Goal: Task Accomplishment & Management: Manage account settings

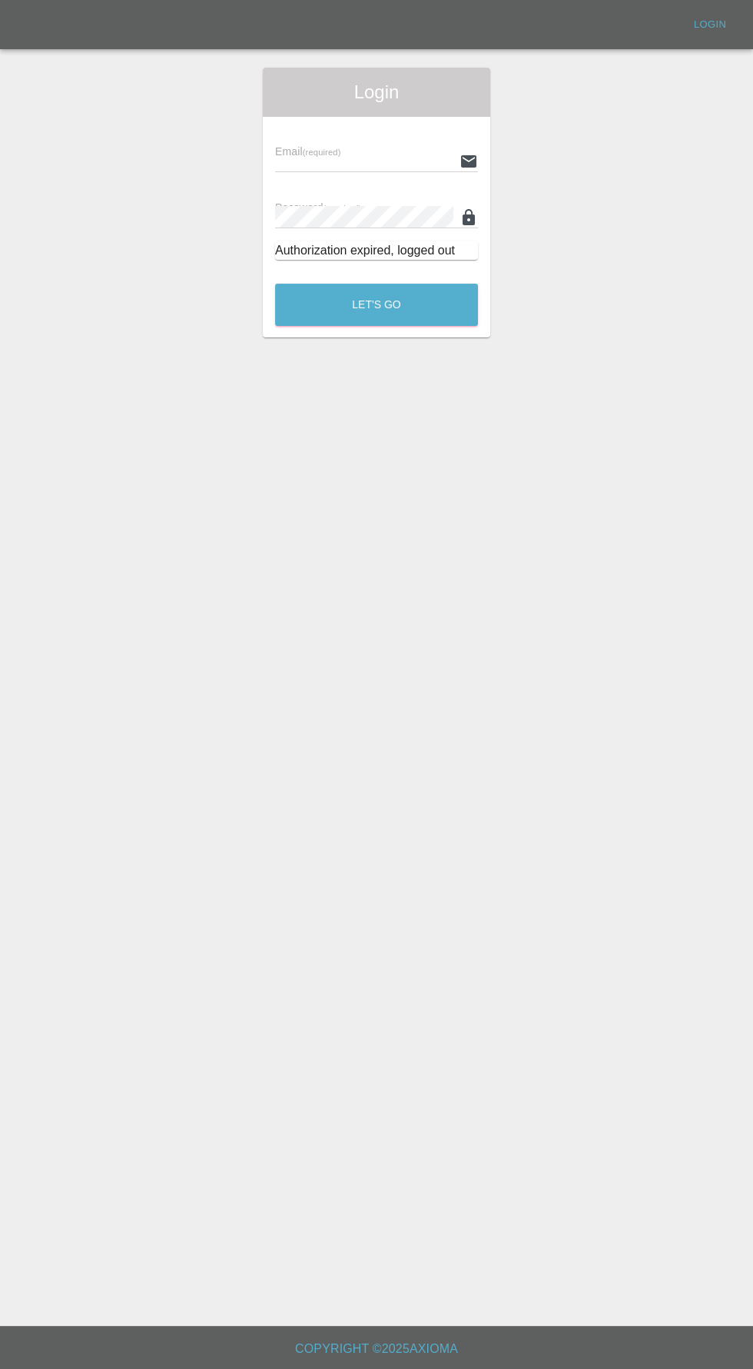
click at [318, 161] on input "text" at bounding box center [364, 161] width 178 height 22
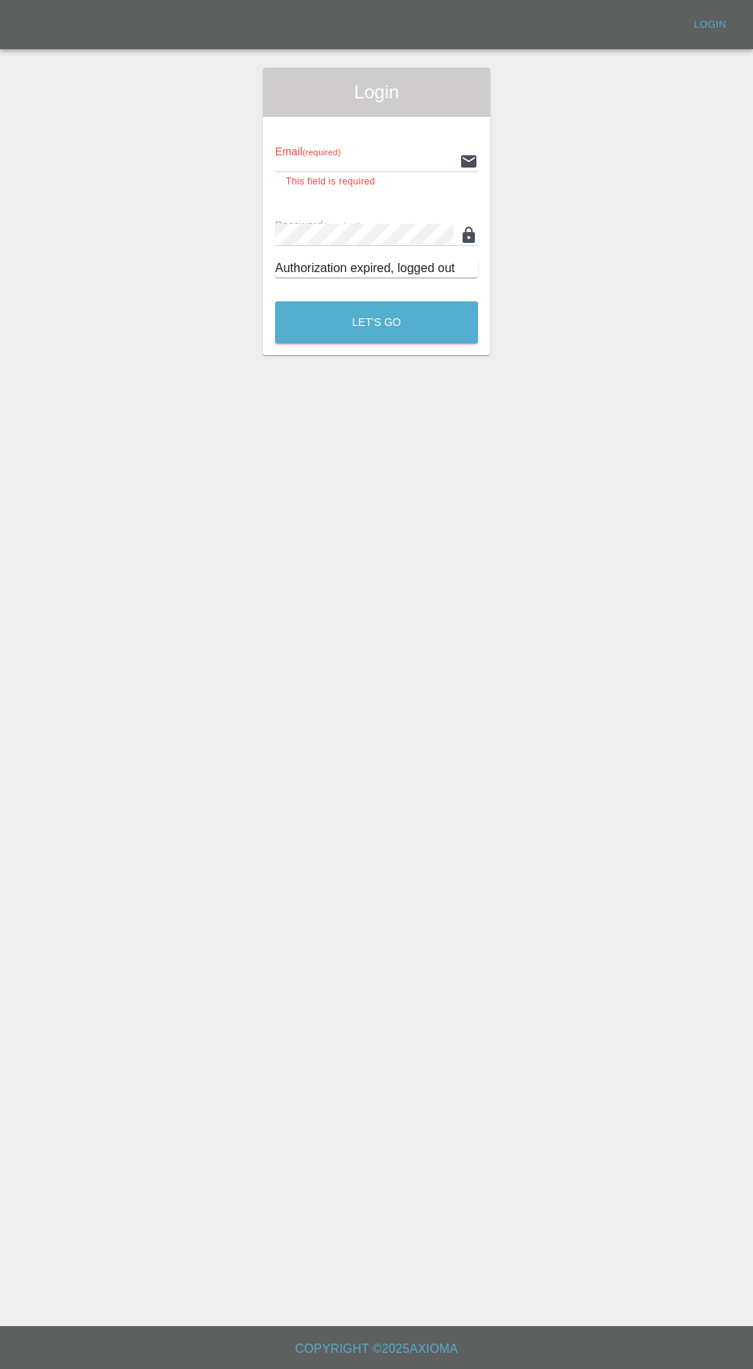
type input "[EMAIL_ADDRESS][DOMAIN_NAME]"
click at [275, 301] on button "Let's Go" at bounding box center [376, 322] width 203 height 42
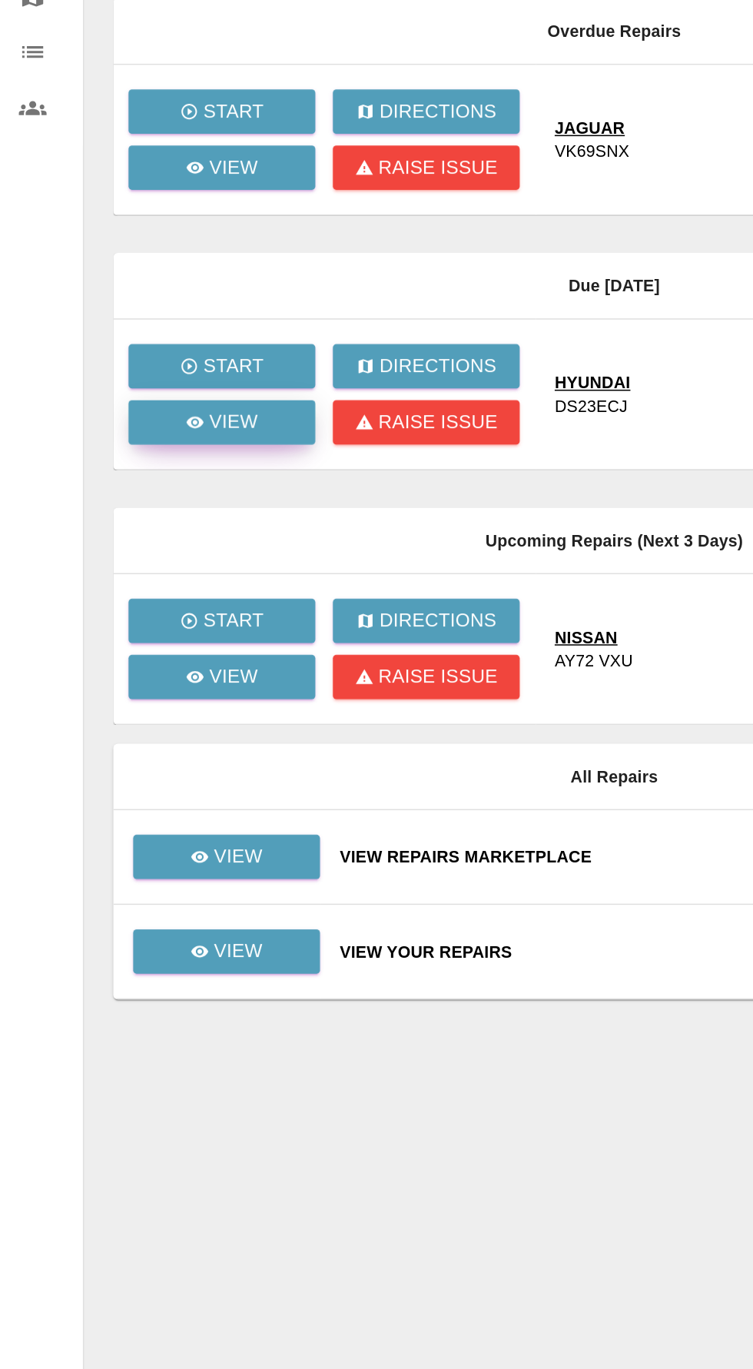
click at [129, 434] on icon at bounding box center [129, 435] width 12 height 8
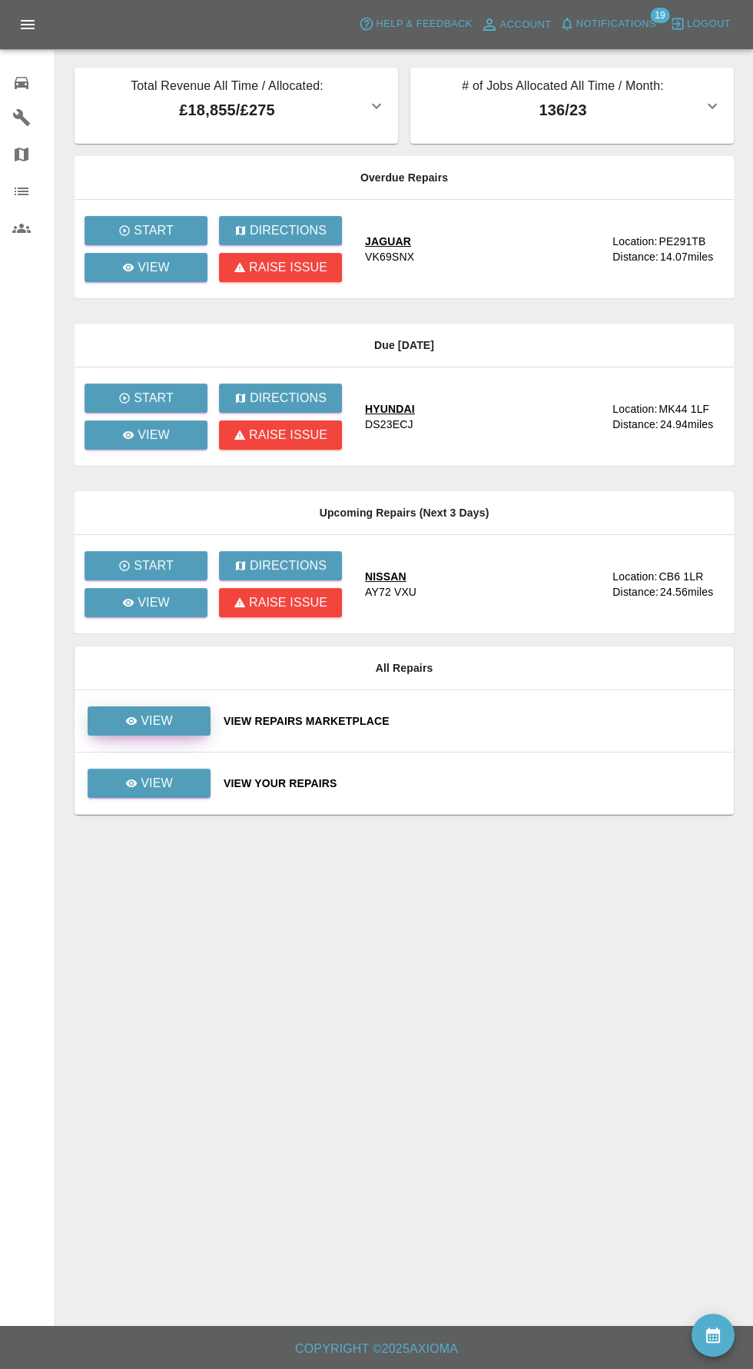
click at [164, 731] on link "View" at bounding box center [149, 721] width 123 height 29
click at [172, 790] on link "View" at bounding box center [149, 783] width 123 height 29
click at [168, 776] on p "View" at bounding box center [157, 783] width 32 height 18
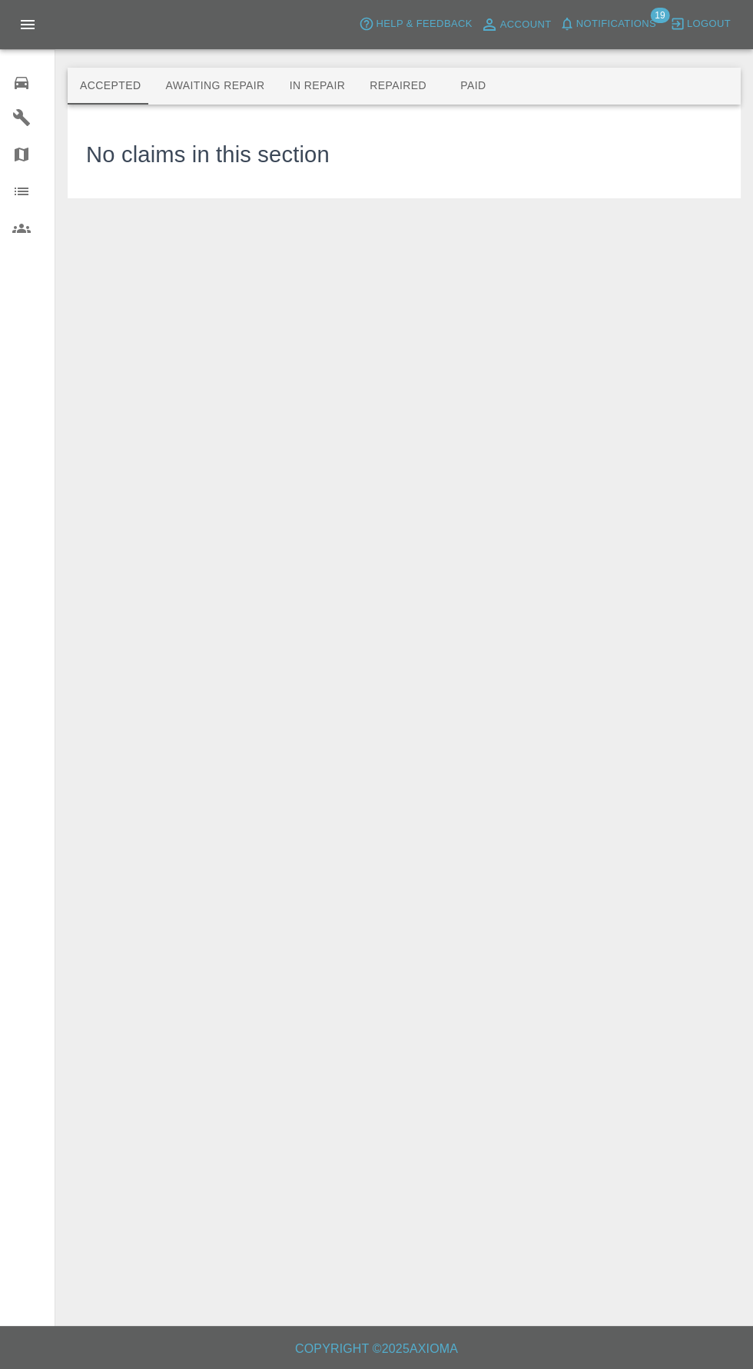
click at [251, 78] on button "Awaiting Repair" at bounding box center [215, 86] width 124 height 37
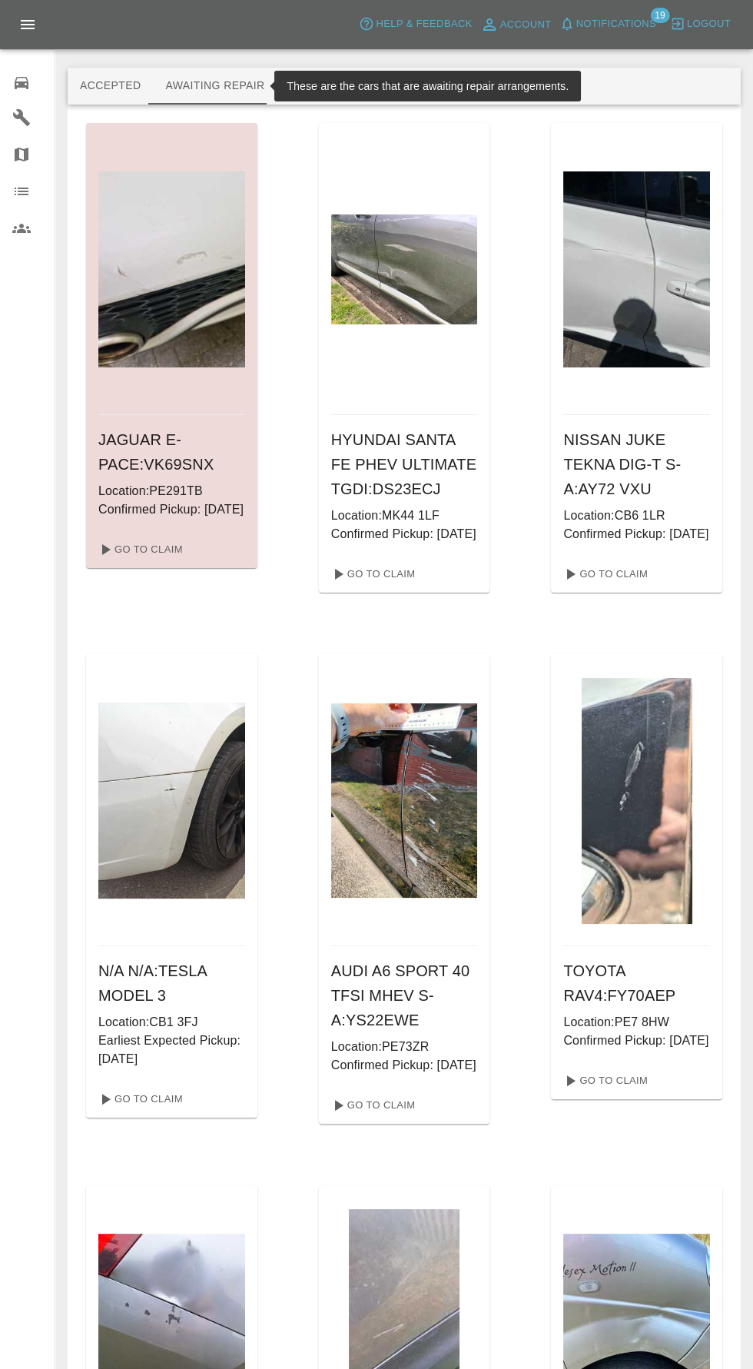
click at [409, 76] on button "Repaired" at bounding box center [397, 86] width 81 height 37
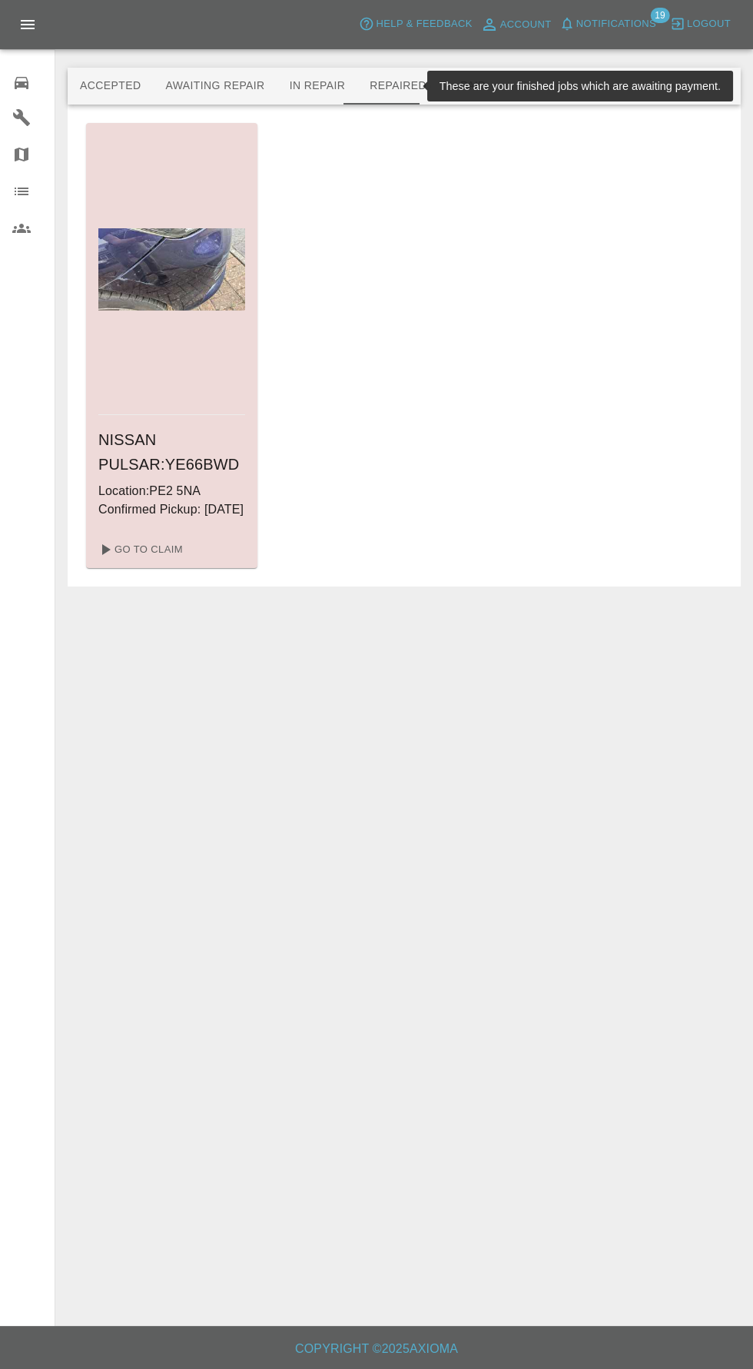
click at [485, 81] on button "Paid" at bounding box center [473, 86] width 69 height 37
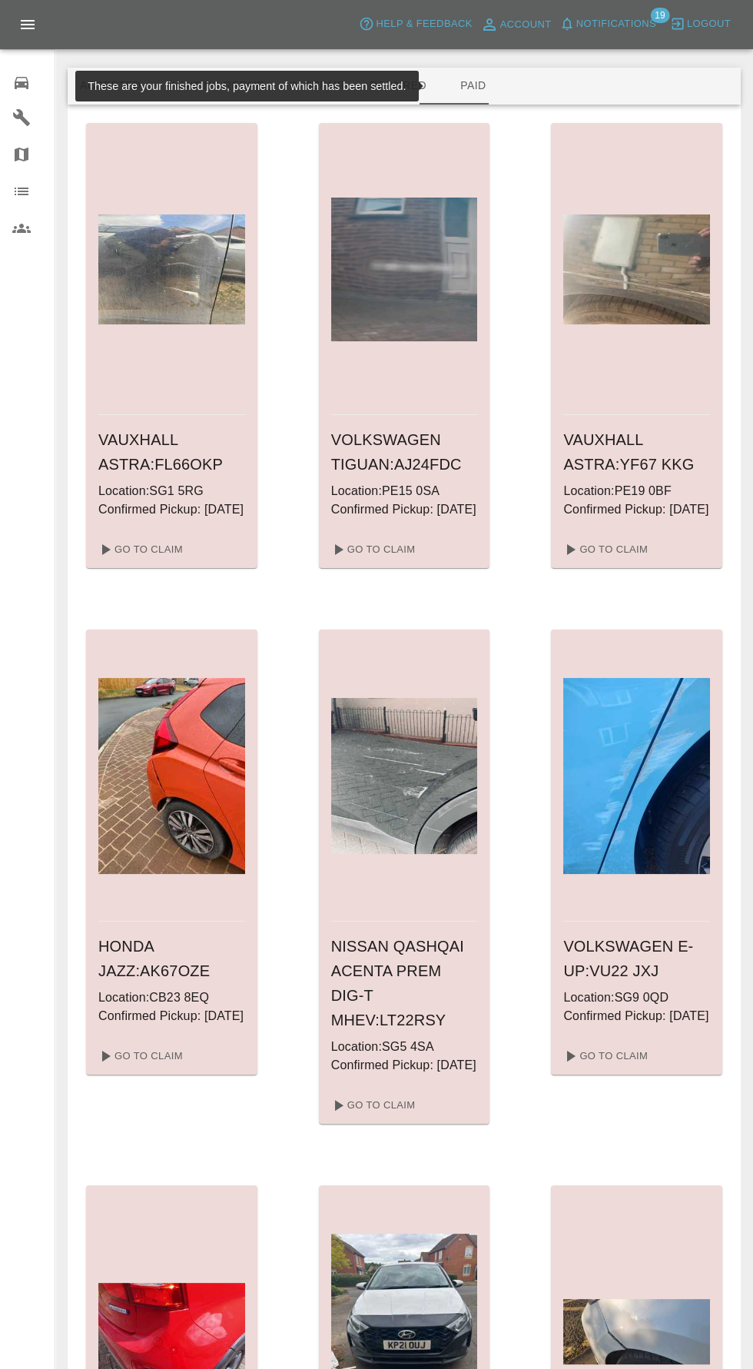
click at [123, 83] on button "Accepted" at bounding box center [110, 86] width 85 height 37
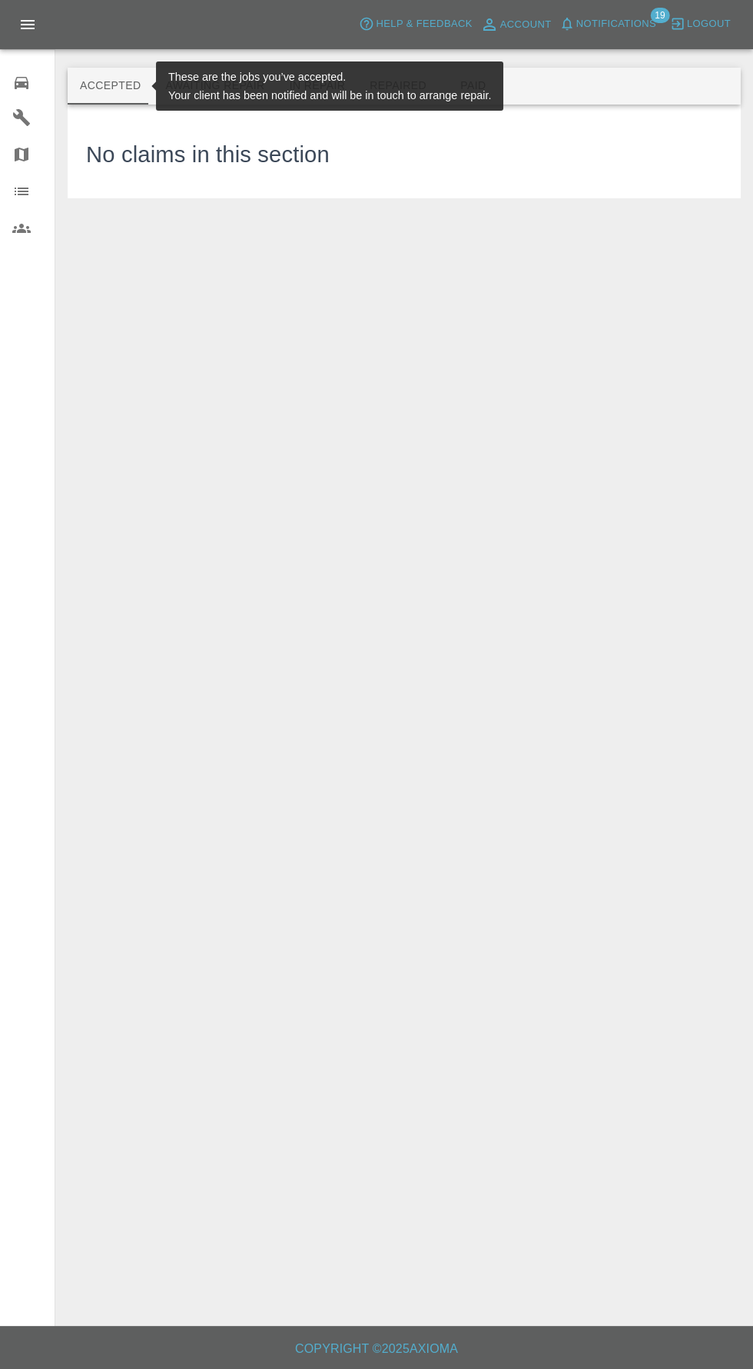
click at [178, 86] on button "Awaiting Repair" at bounding box center [215, 86] width 124 height 37
